Goal: Task Accomplishment & Management: Use online tool/utility

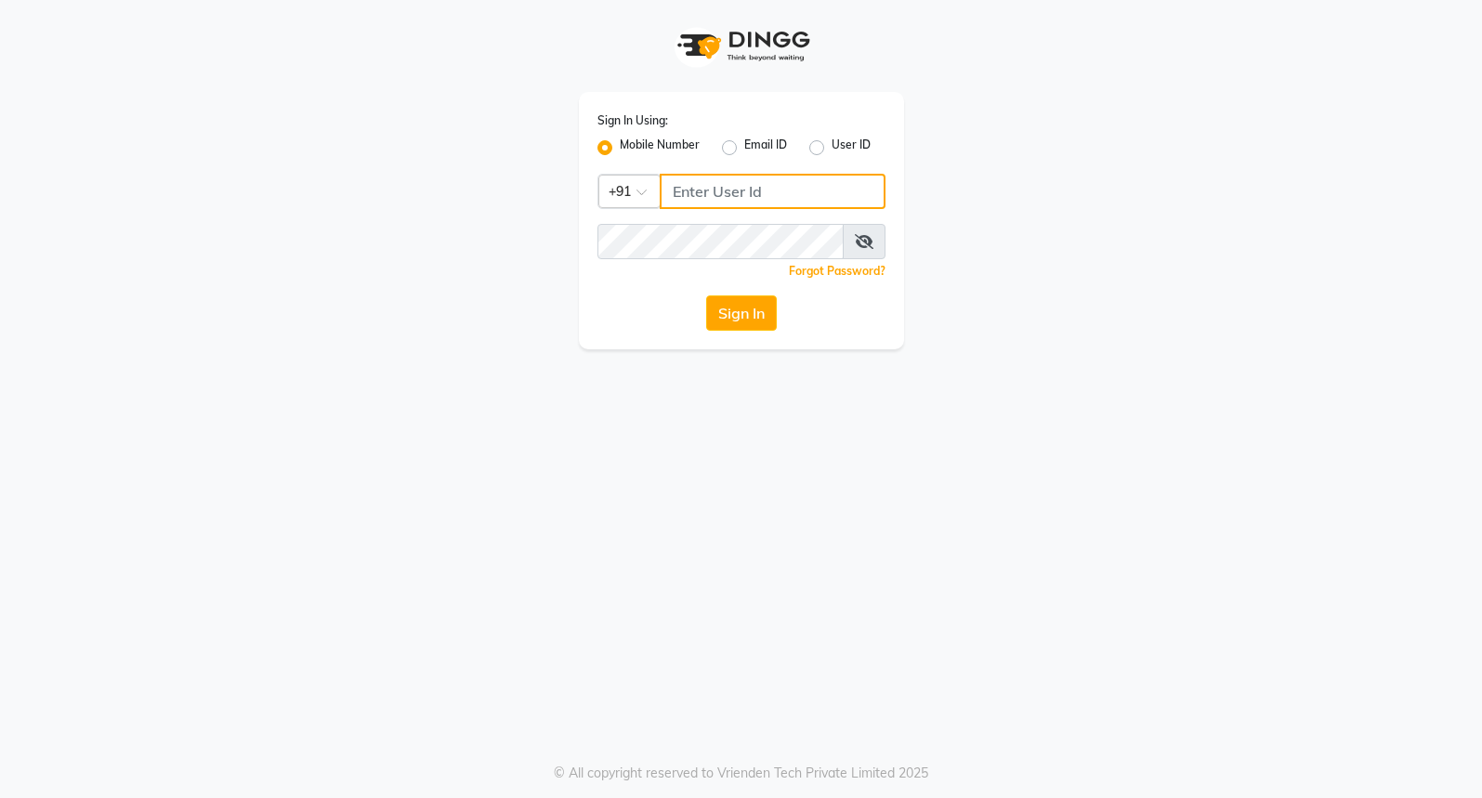
type input "7659868686"
click at [736, 318] on button "Sign In" at bounding box center [741, 313] width 71 height 35
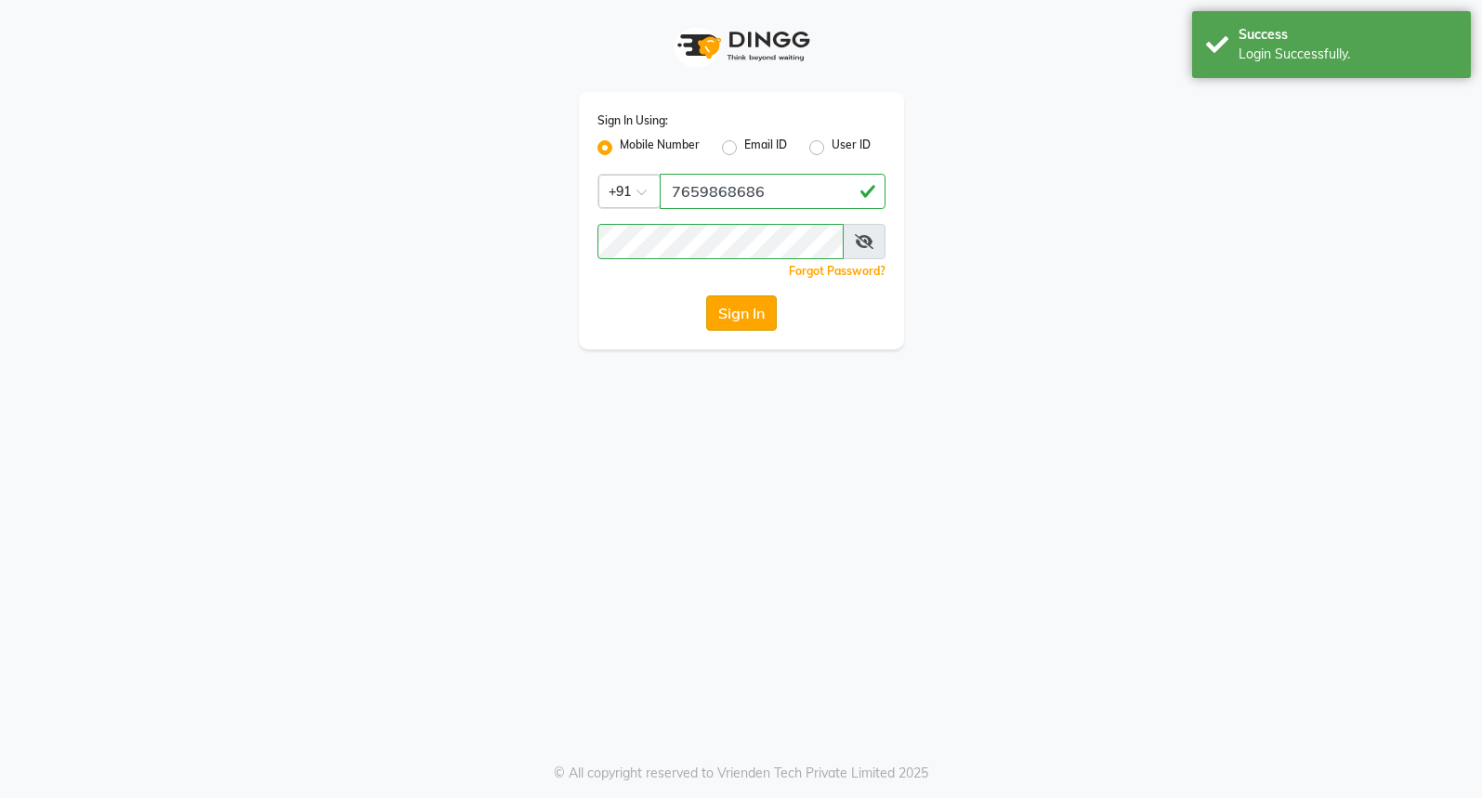
select select "service"
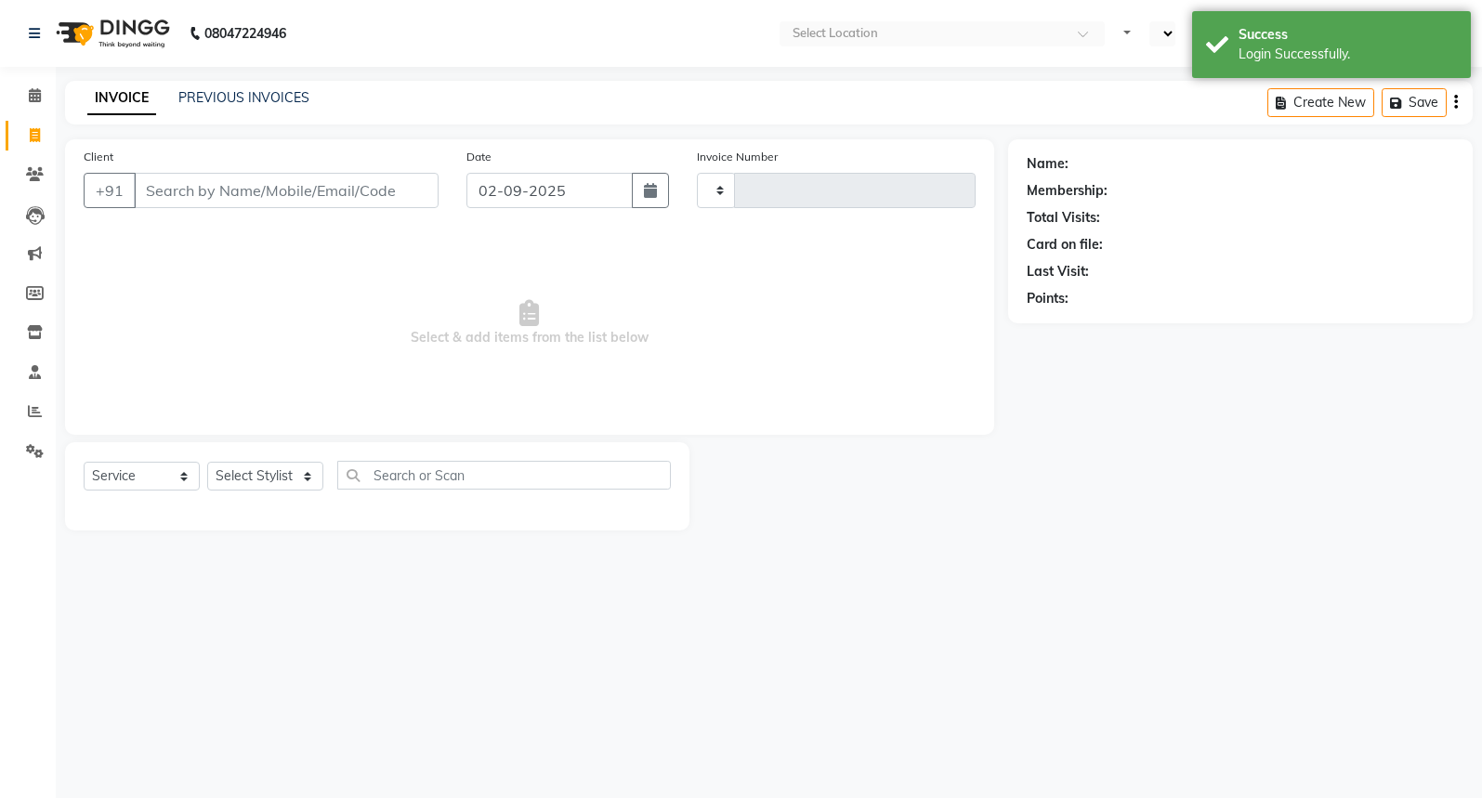
type input "2454"
select select "en"
select select "7078"
